Goal: Task Accomplishment & Management: Use online tool/utility

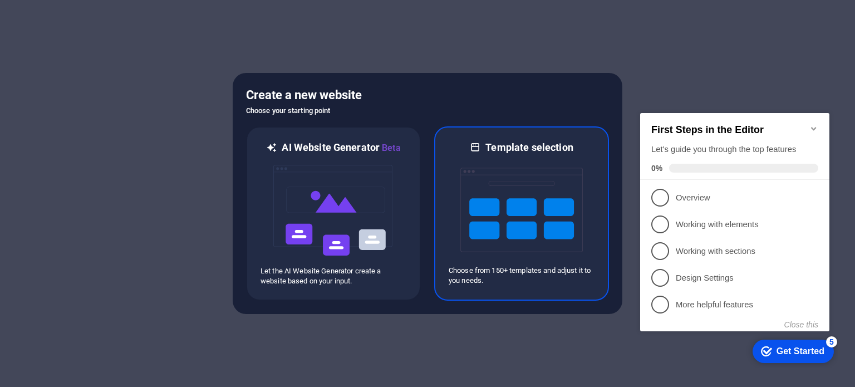
click at [514, 202] on img at bounding box center [521, 209] width 122 height 111
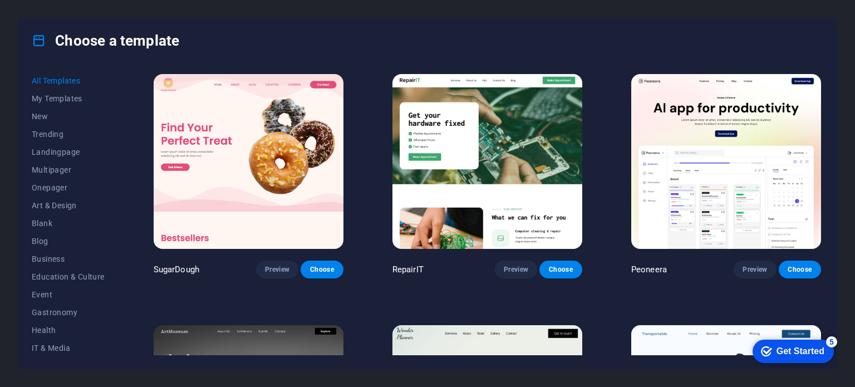
click at [243, 136] on img at bounding box center [249, 161] width 190 height 175
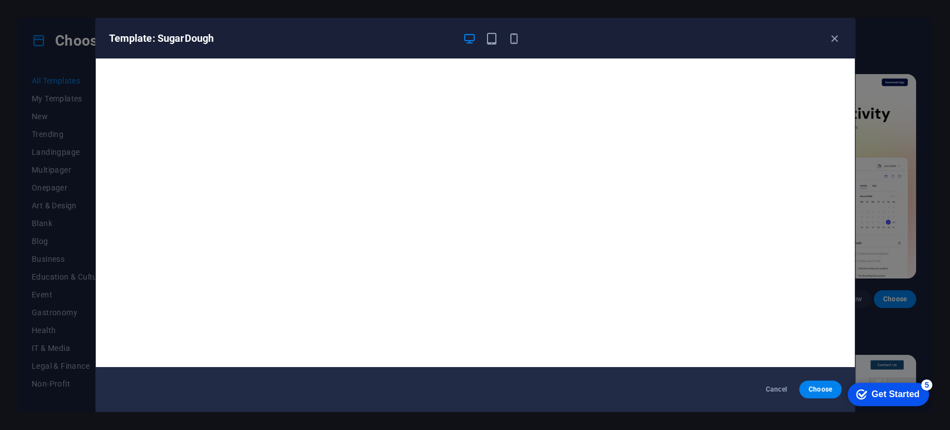
drag, startPoint x: 830, startPoint y: 0, endPoint x: 703, endPoint y: 394, distance: 414.0
click at [672, 386] on div "Cancel Choose" at bounding box center [475, 389] width 759 height 45
click at [819, 386] on span "Choose" at bounding box center [820, 389] width 24 height 9
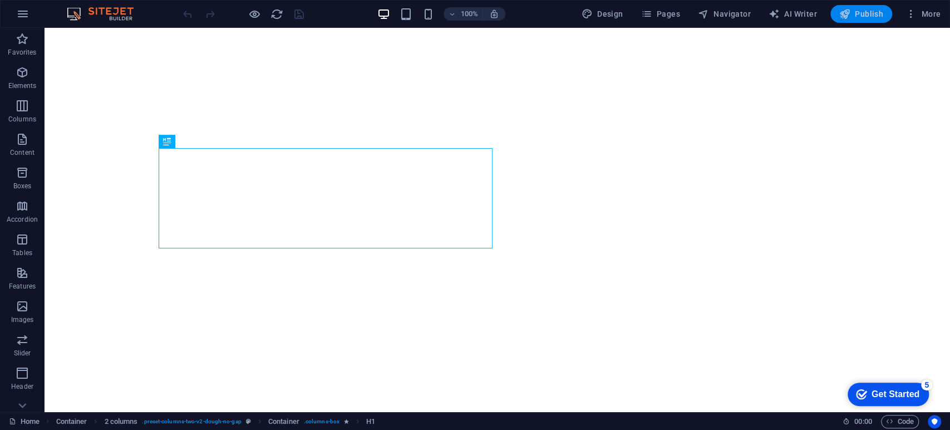
click at [859, 13] on span "Publish" at bounding box center [861, 13] width 44 height 11
